Goal: Task Accomplishment & Management: Use online tool/utility

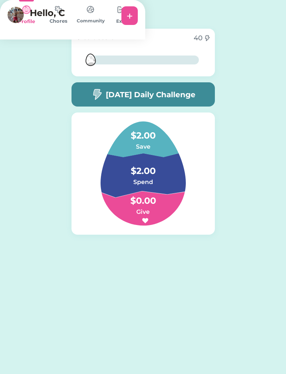
click at [189, 91] on h5 "[DATE] Daily Challenge" at bounding box center [151, 94] width 90 height 11
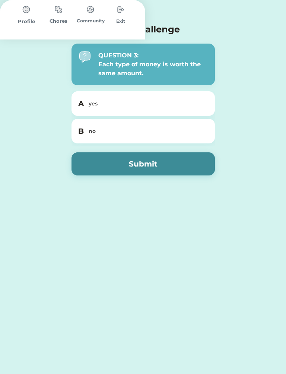
click at [181, 129] on div "no" at bounding box center [148, 131] width 118 height 8
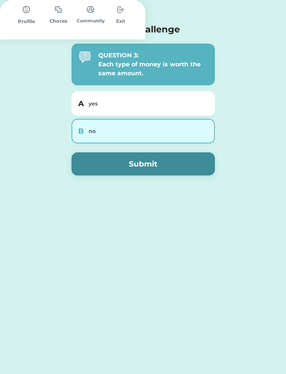
click at [171, 163] on button "Submit" at bounding box center [143, 163] width 143 height 23
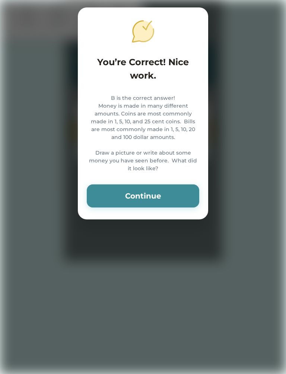
click at [153, 206] on button "Continue" at bounding box center [143, 195] width 112 height 23
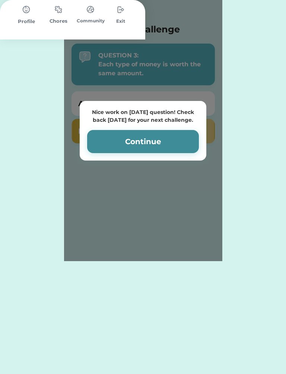
click at [144, 139] on button "Continue" at bounding box center [143, 141] width 112 height 23
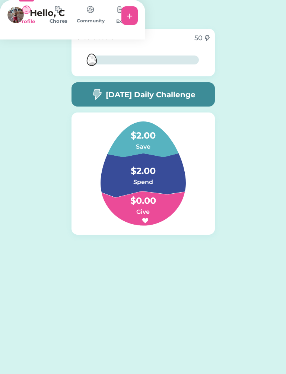
click at [143, 165] on h4 "$2.00" at bounding box center [143, 167] width 74 height 21
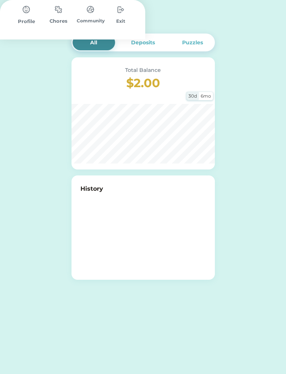
click at [98, 17] on img at bounding box center [90, 9] width 15 height 15
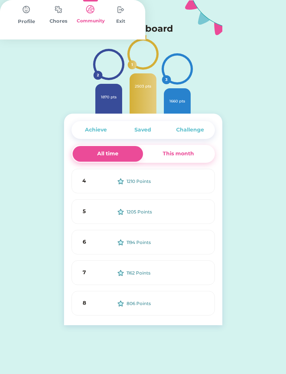
click at [66, 17] on img at bounding box center [58, 9] width 15 height 15
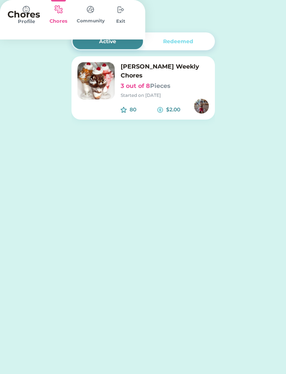
click at [114, 93] on img at bounding box center [95, 80] width 37 height 37
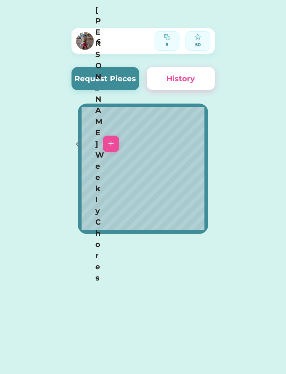
click at [77, 140] on icon at bounding box center [77, 144] width 9 height 9
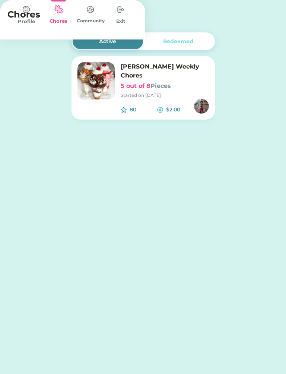
click at [98, 17] on img at bounding box center [90, 9] width 15 height 15
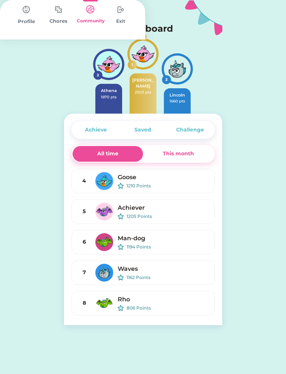
click at [42, 25] on div "Profile" at bounding box center [26, 21] width 32 height 7
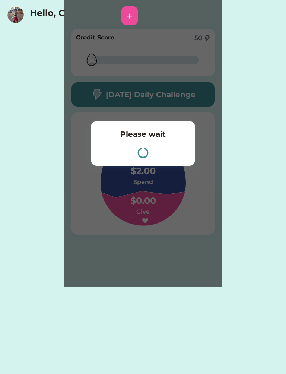
click at [49, 356] on div "Active Redeemed [PERSON_NAME] Weekly Chores 5 out of 8 Pieces Started on [DATE]…" at bounding box center [143, 187] width 286 height 374
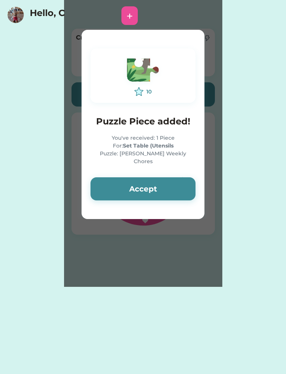
click at [175, 183] on button "Accept" at bounding box center [143, 188] width 105 height 23
click at [177, 178] on button "Accept" at bounding box center [143, 188] width 105 height 23
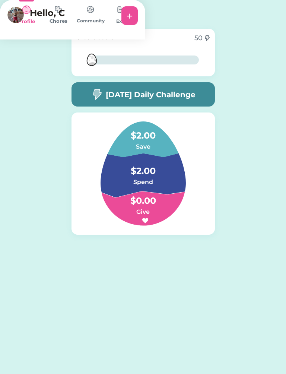
click at [66, 17] on img at bounding box center [58, 9] width 15 height 15
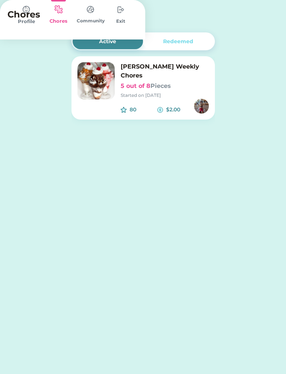
click at [150, 99] on div "80 $2.00" at bounding box center [165, 106] width 88 height 15
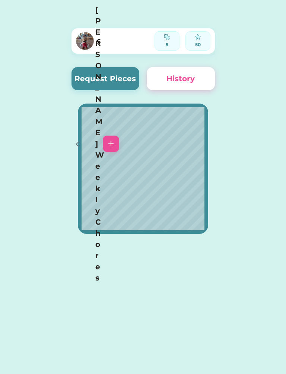
click at [112, 71] on button "Request Pieces" at bounding box center [106, 78] width 68 height 23
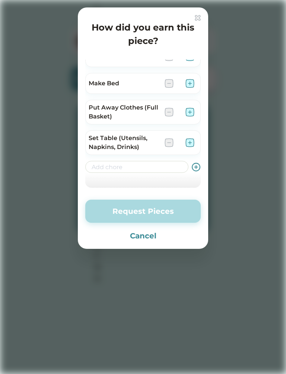
scroll to position [94, 0]
click at [187, 118] on div "Put Away Clothes (Full Basket)" at bounding box center [142, 112] width 115 height 25
click at [188, 111] on img at bounding box center [189, 112] width 9 height 9
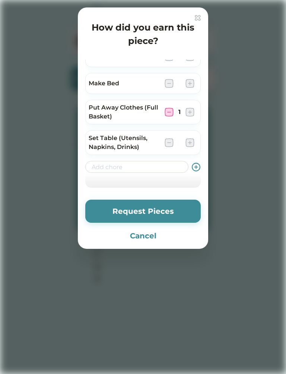
click at [169, 210] on button "Request Pieces" at bounding box center [142, 211] width 115 height 23
